Goal: Use online tool/utility: Utilize a website feature to perform a specific function

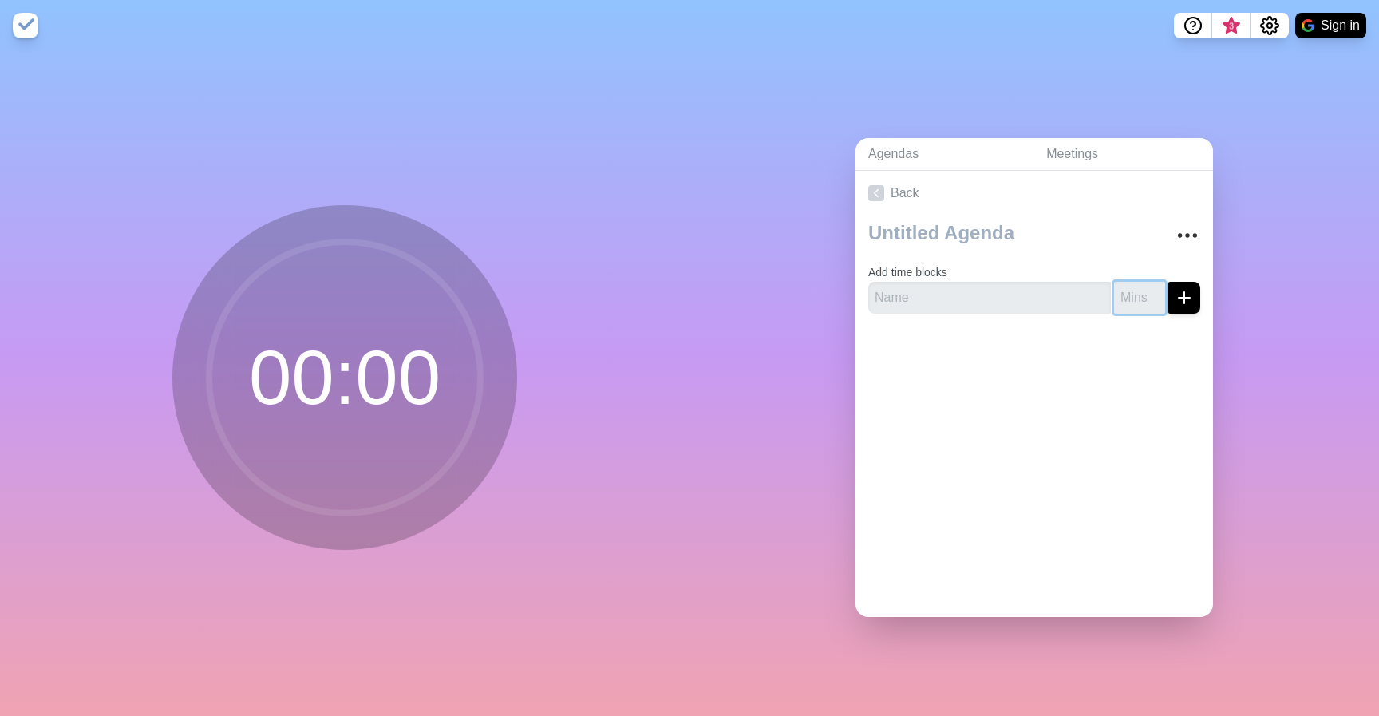
click at [1138, 300] on input "number" at bounding box center [1139, 298] width 51 height 32
click at [1154, 290] on input "1" at bounding box center [1139, 298] width 51 height 32
type input "15"
click at [987, 305] on input "text" at bounding box center [990, 298] width 243 height 32
type input "T"
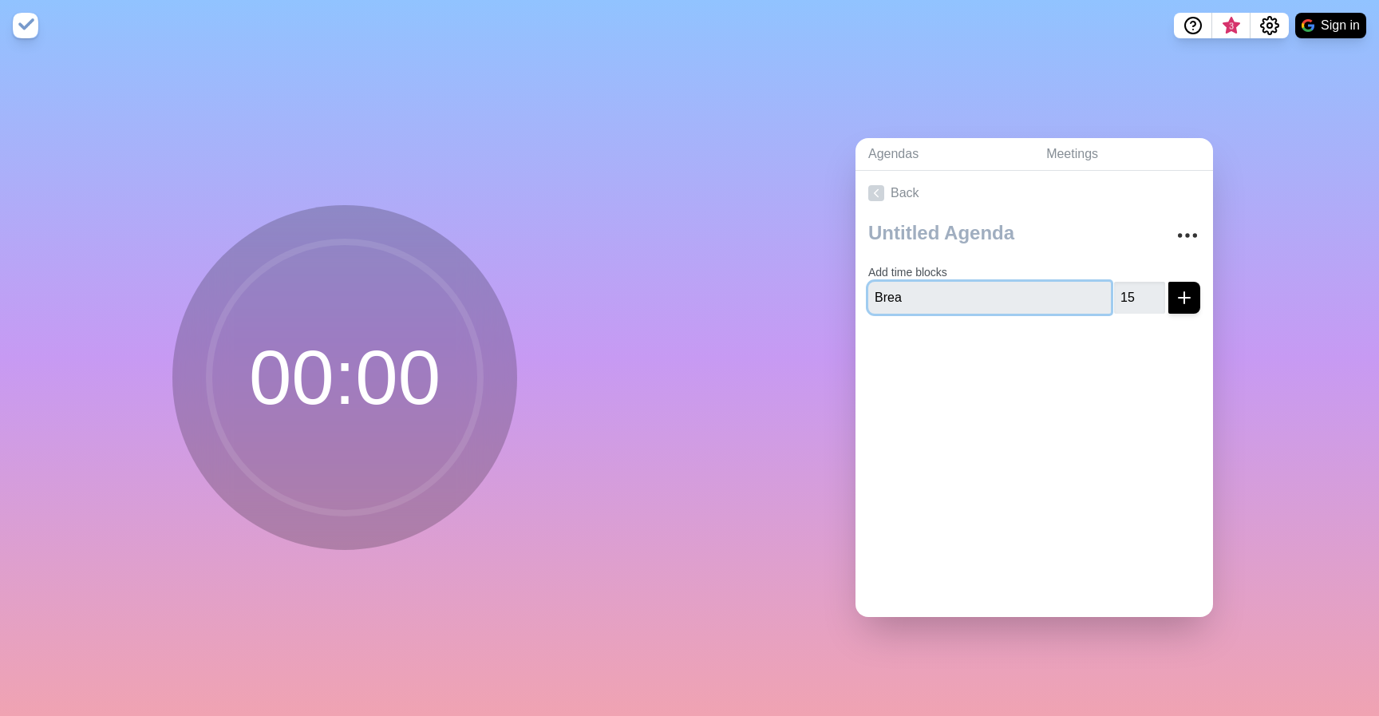
type input "Break"
click button "submit" at bounding box center [1185, 298] width 32 height 32
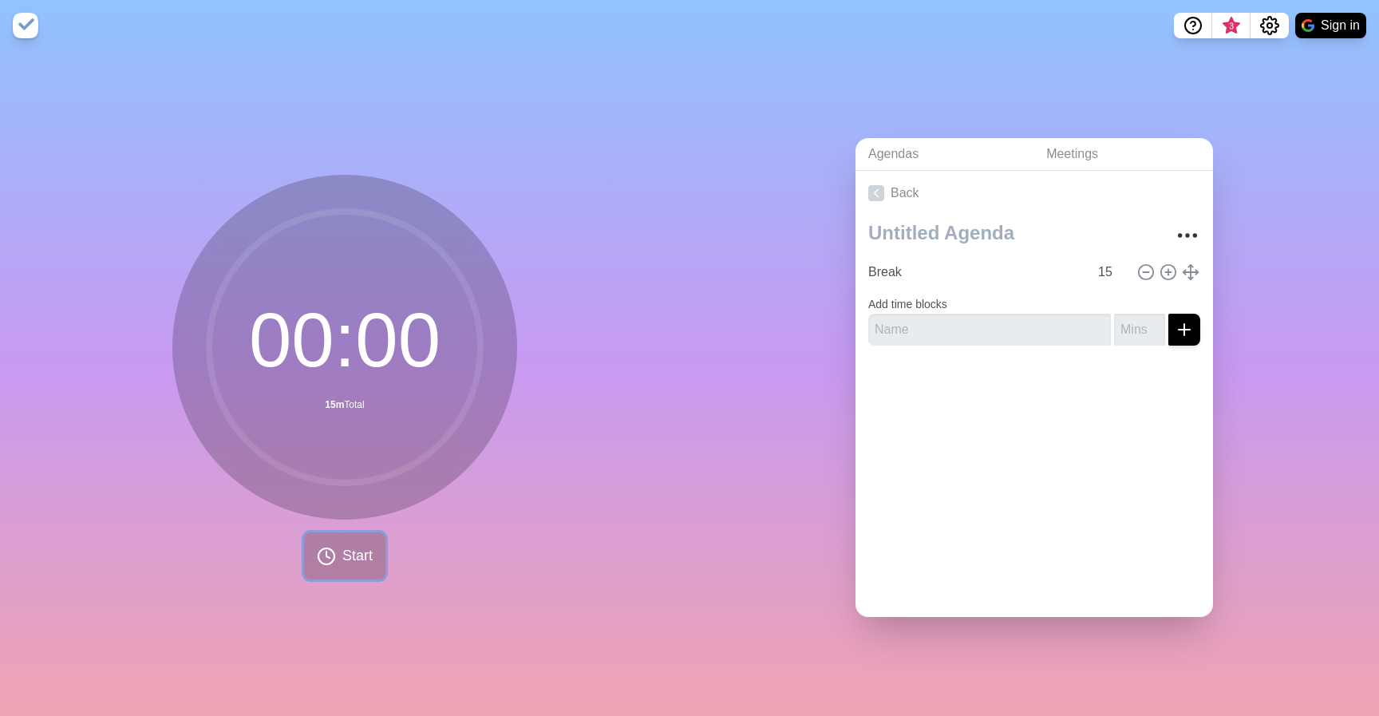
click at [356, 571] on button "Start" at bounding box center [344, 555] width 81 height 47
